Goal: Navigation & Orientation: Find specific page/section

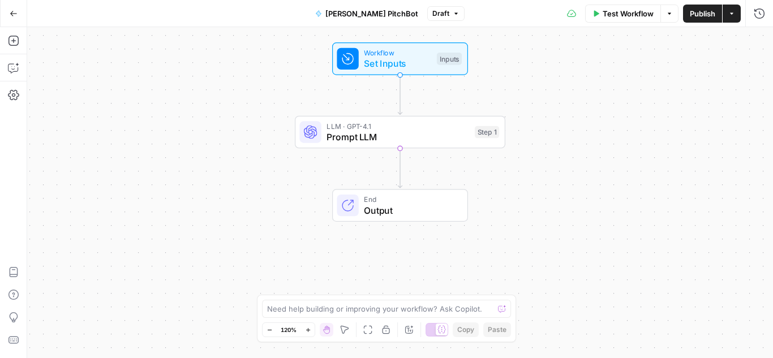
click at [12, 10] on icon "button" at bounding box center [14, 14] width 8 height 8
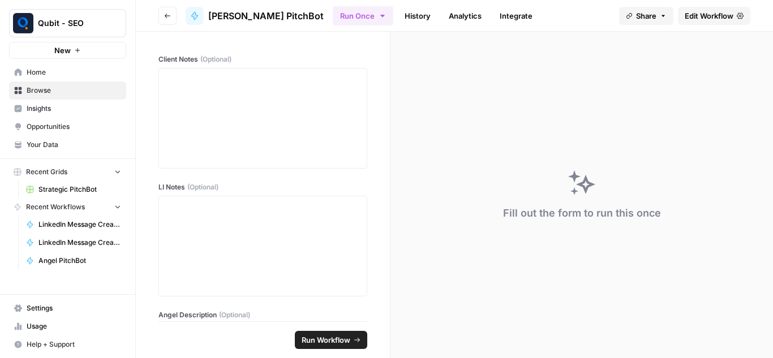
click at [165, 19] on icon "button" at bounding box center [167, 15] width 7 height 7
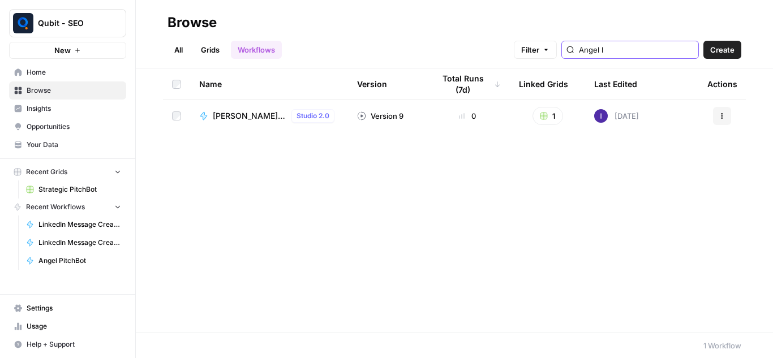
click at [632, 47] on input "Angel l" at bounding box center [636, 49] width 115 height 11
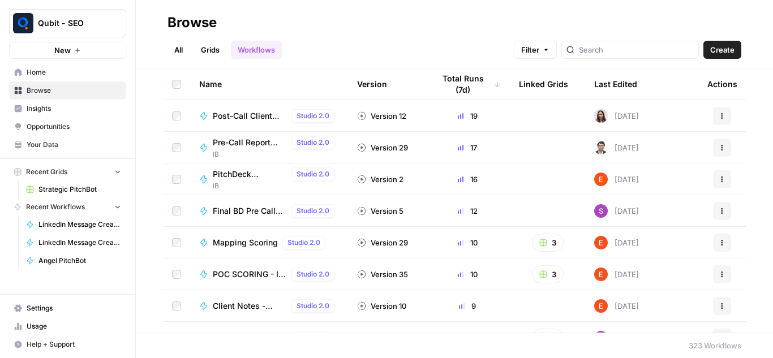
click at [207, 57] on link "Grids" at bounding box center [210, 50] width 32 height 18
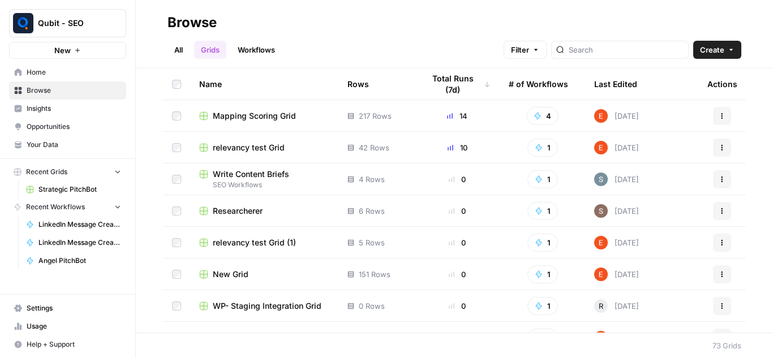
click at [176, 51] on link "All" at bounding box center [178, 50] width 22 height 18
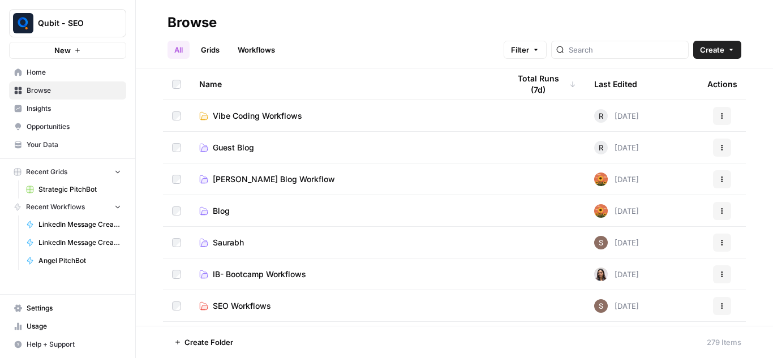
click at [259, 56] on link "Workflows" at bounding box center [256, 50] width 51 height 18
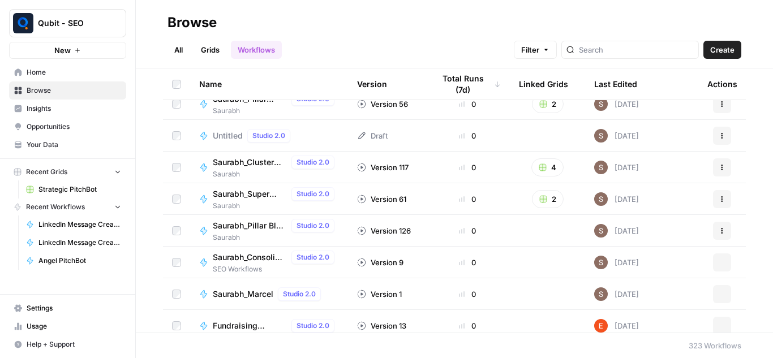
scroll to position [1374, 0]
